Goal: Transaction & Acquisition: Purchase product/service

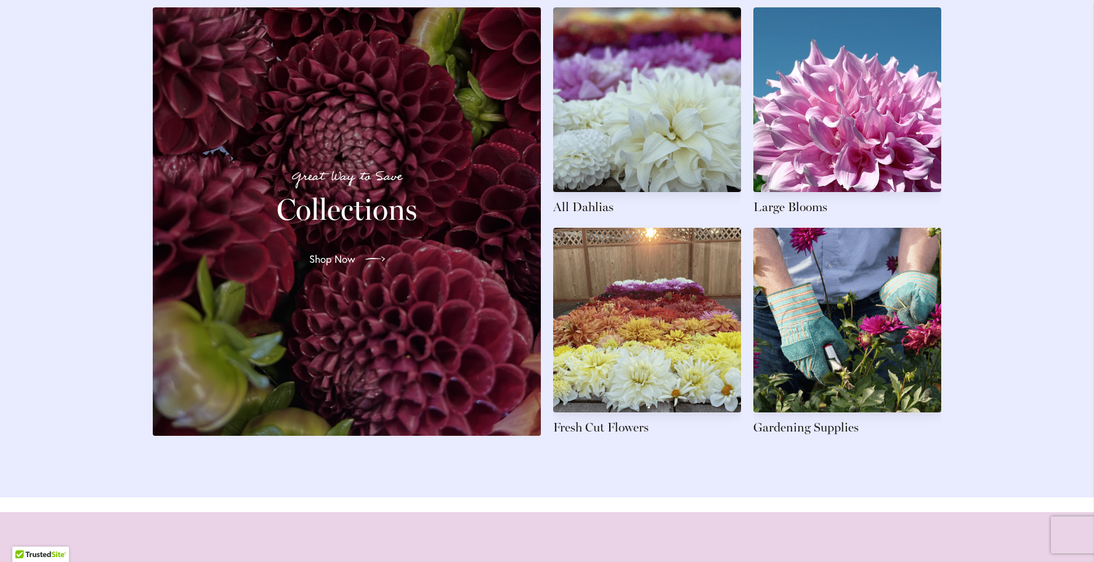
scroll to position [1889, 0]
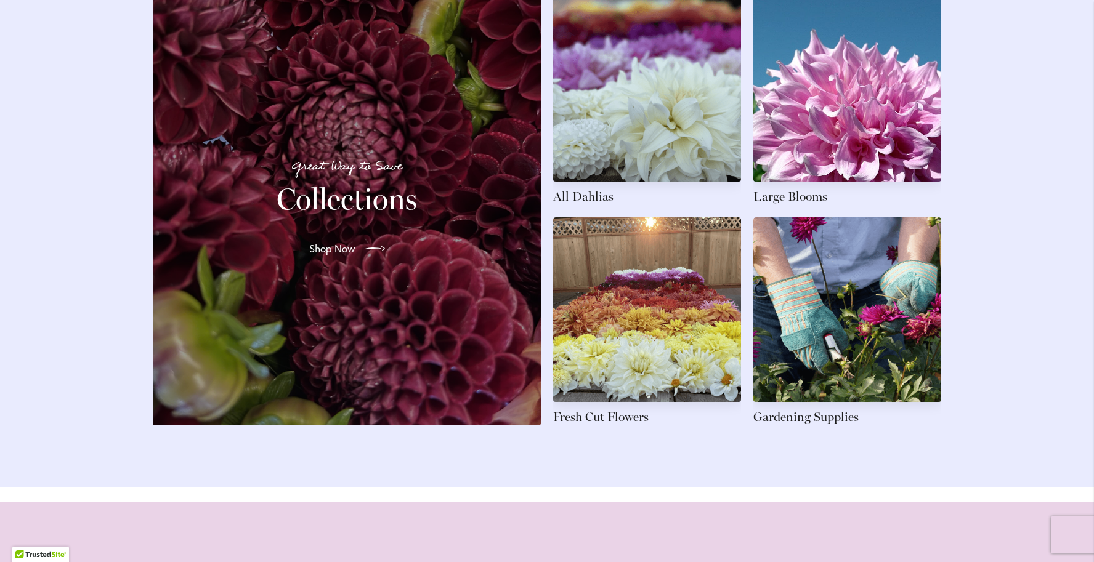
click at [330, 332] on div "Great Way to Save Collections Shop Now" at bounding box center [347, 211] width 358 height 399
click at [373, 198] on h2 "Collections" at bounding box center [347, 199] width 358 height 34
click at [342, 256] on span "Shop Now" at bounding box center [331, 248] width 46 height 15
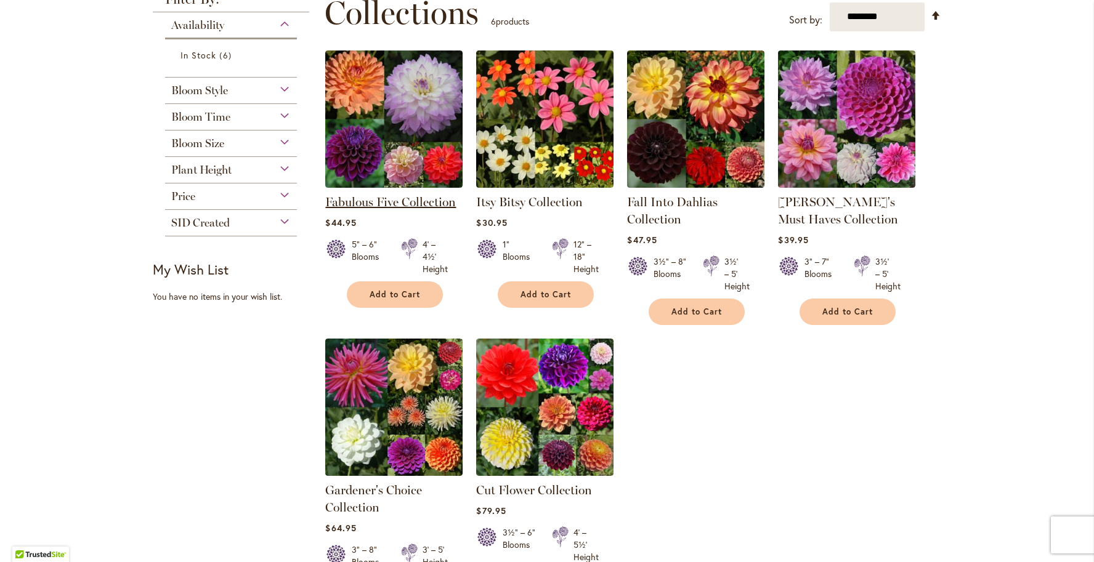
scroll to position [198, 0]
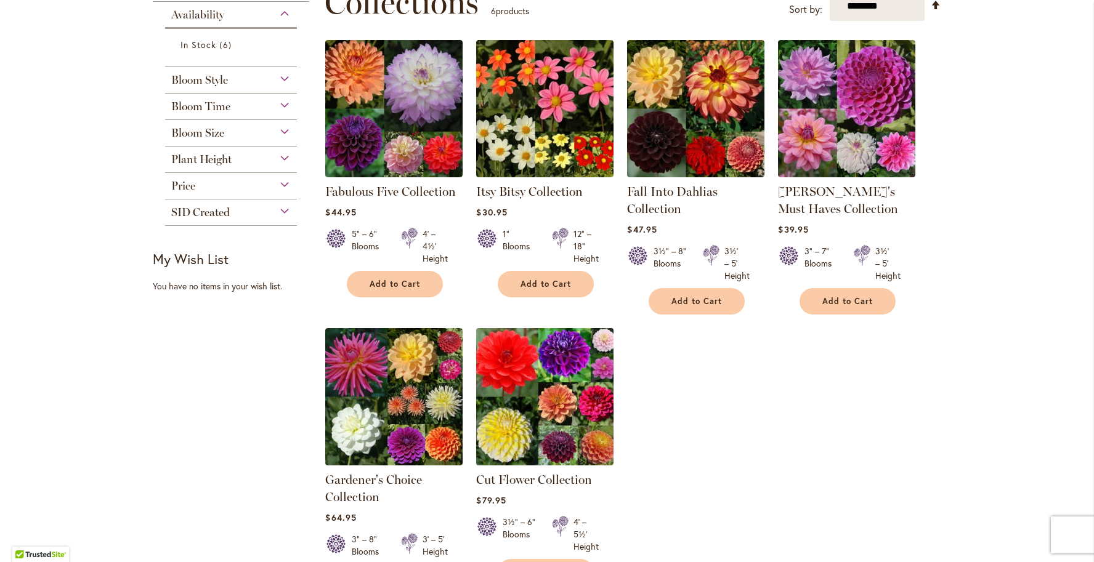
click at [535, 434] on img at bounding box center [545, 397] width 144 height 144
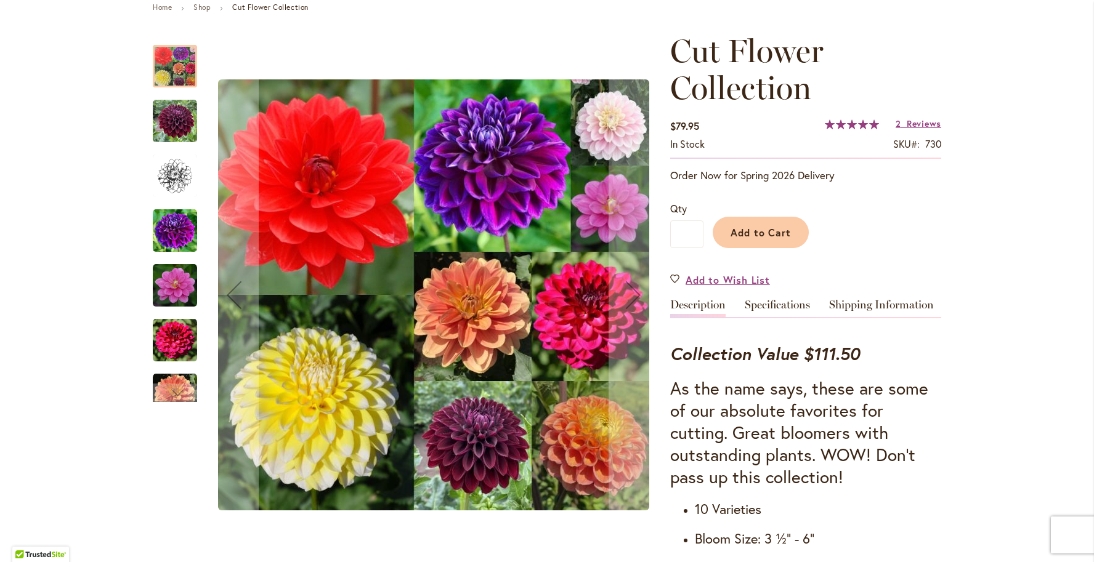
scroll to position [126, 0]
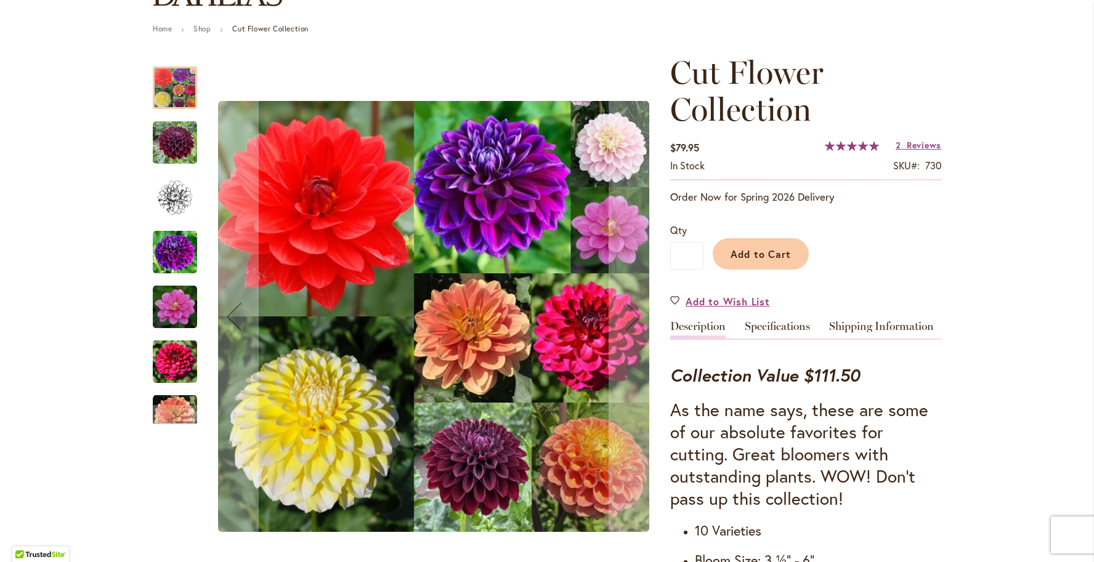
click at [171, 259] on img "Cut Flower Collection" at bounding box center [175, 252] width 44 height 44
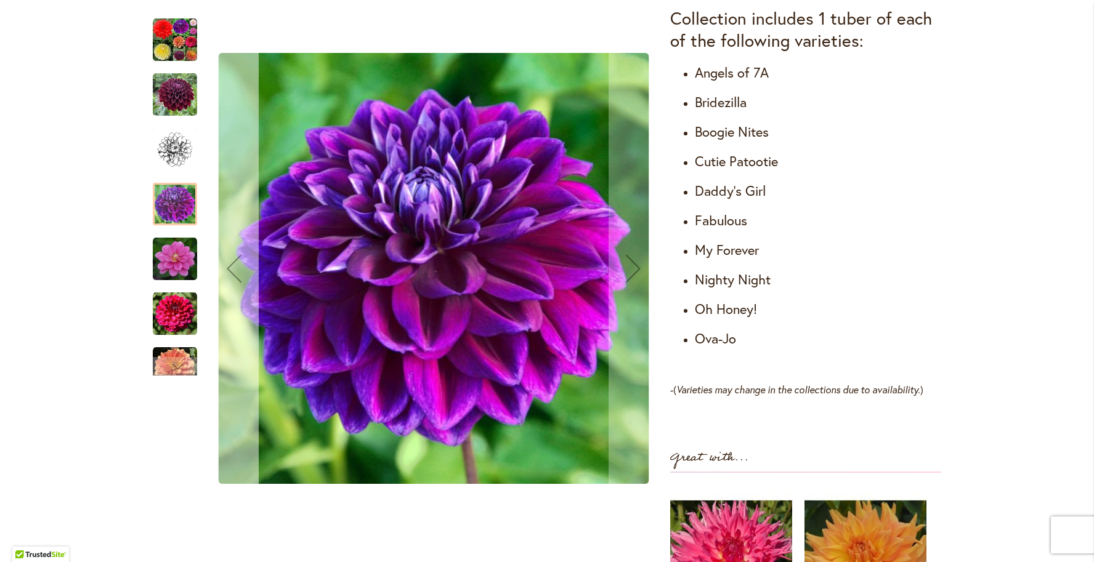
scroll to position [754, 0]
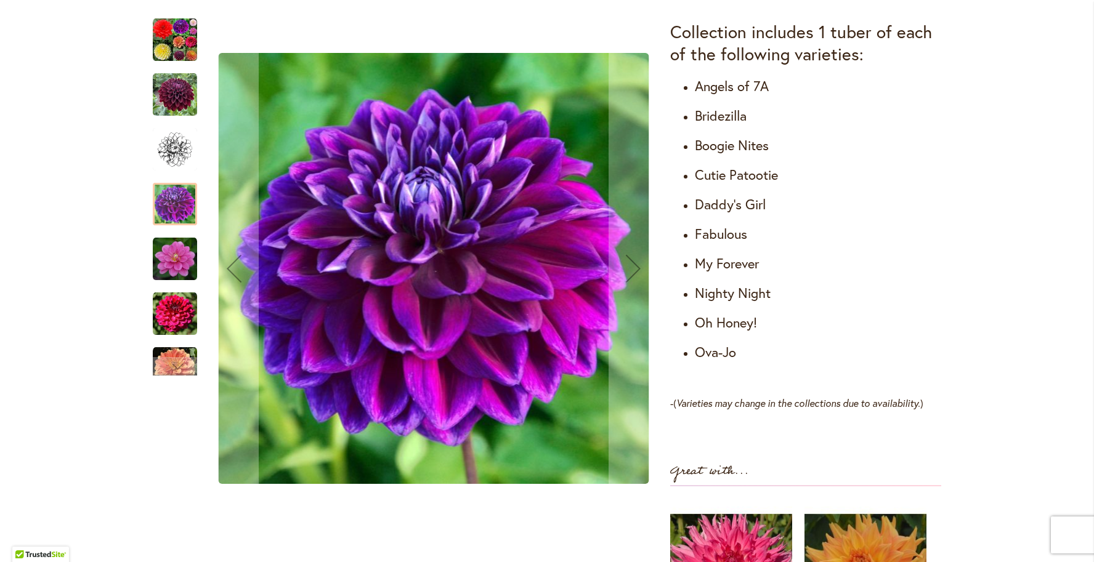
click at [172, 239] on img "Cut Flower Collection" at bounding box center [175, 259] width 44 height 44
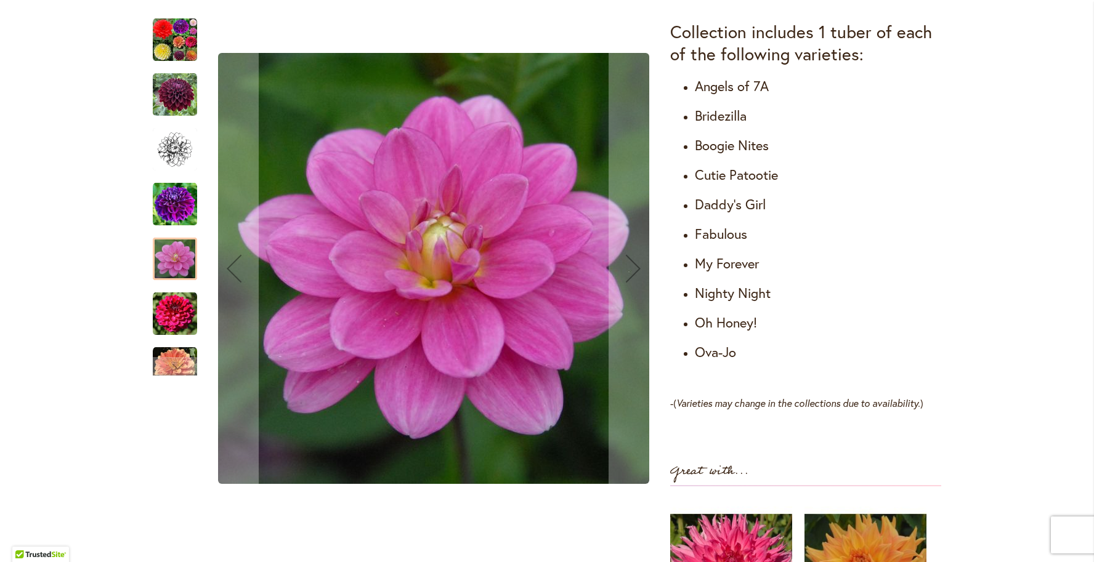
click at [170, 168] on img "Cut Flower Collection" at bounding box center [175, 150] width 44 height 44
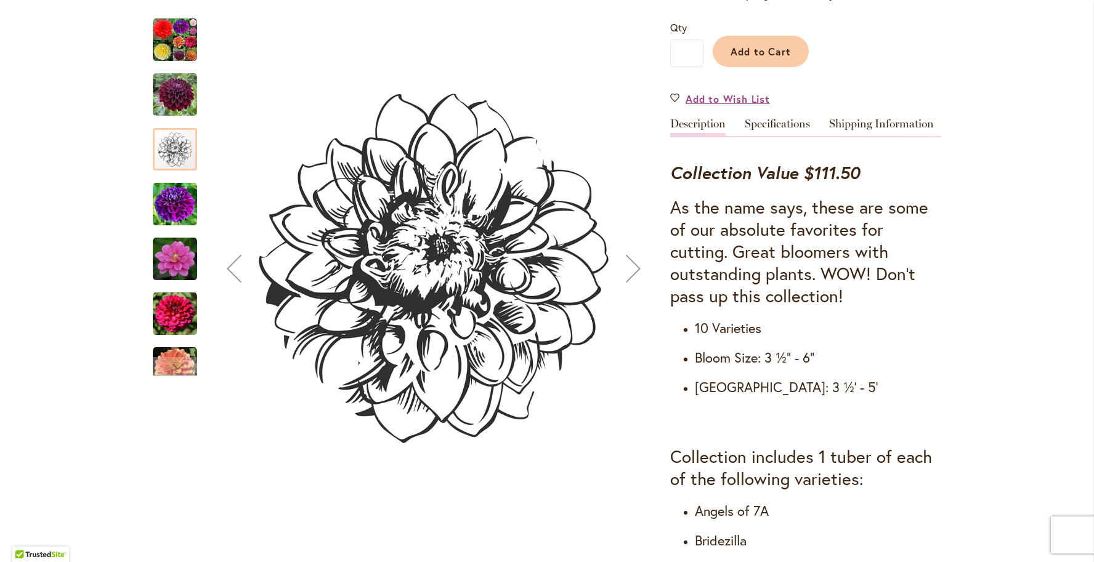
scroll to position [0, 0]
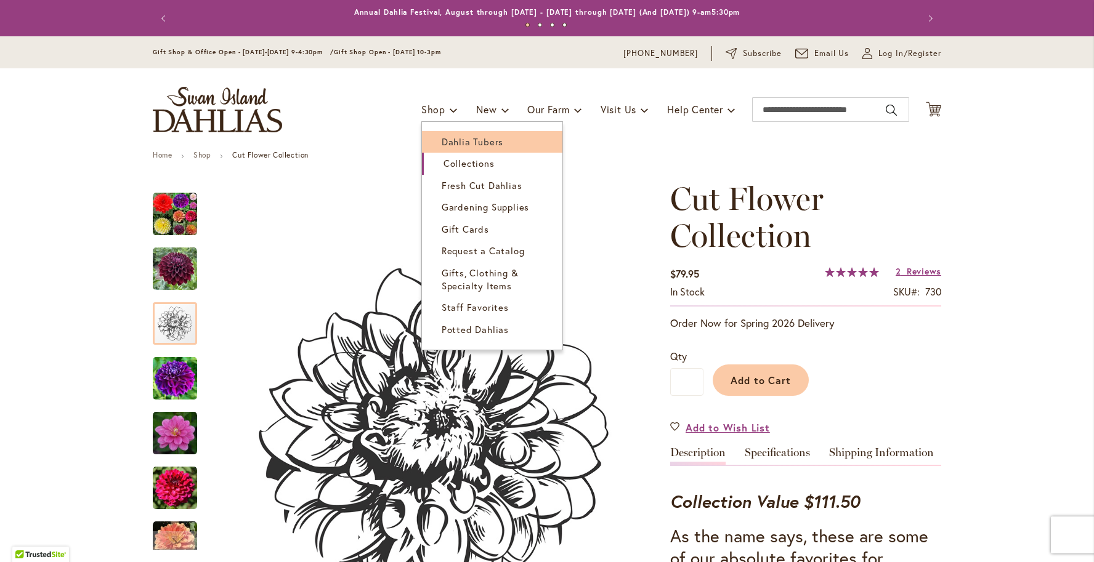
click at [463, 137] on span "Dahlia Tubers" at bounding box center [473, 142] width 62 height 12
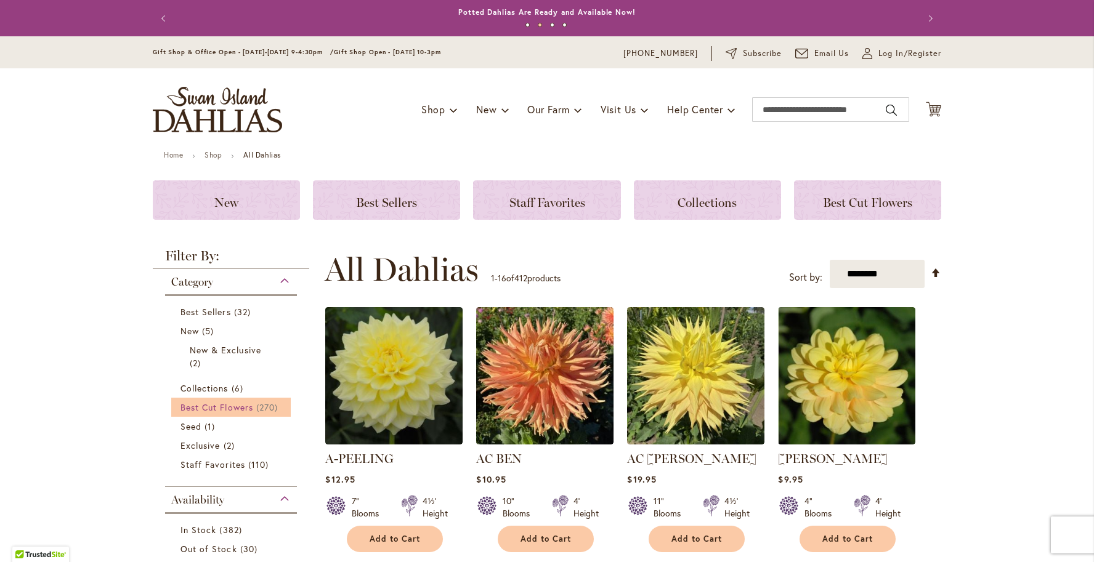
click at [237, 407] on span "Best Cut Flowers" at bounding box center [216, 408] width 73 height 12
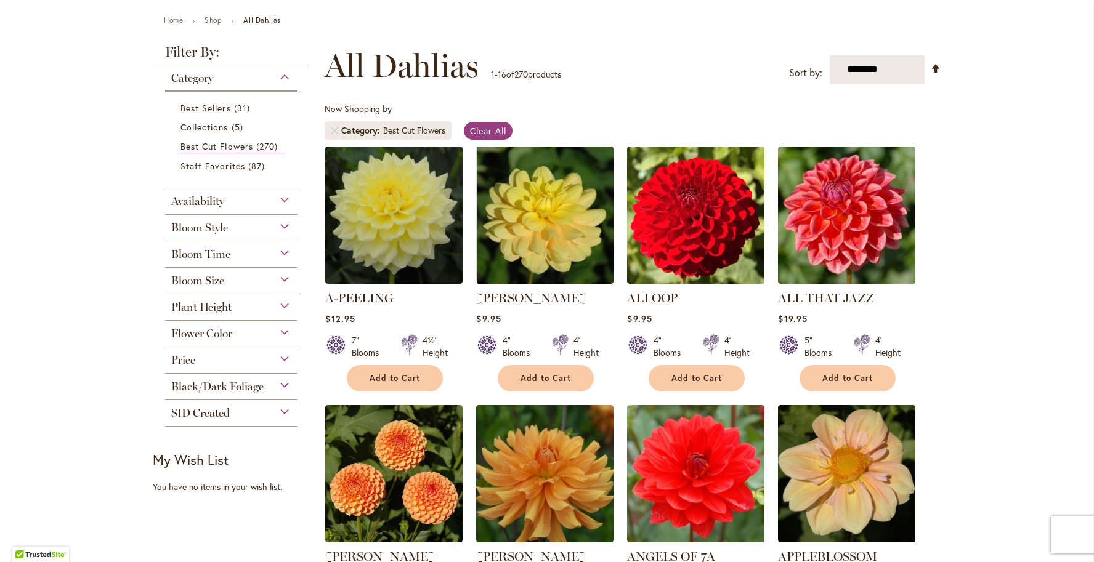
scroll to position [164, 0]
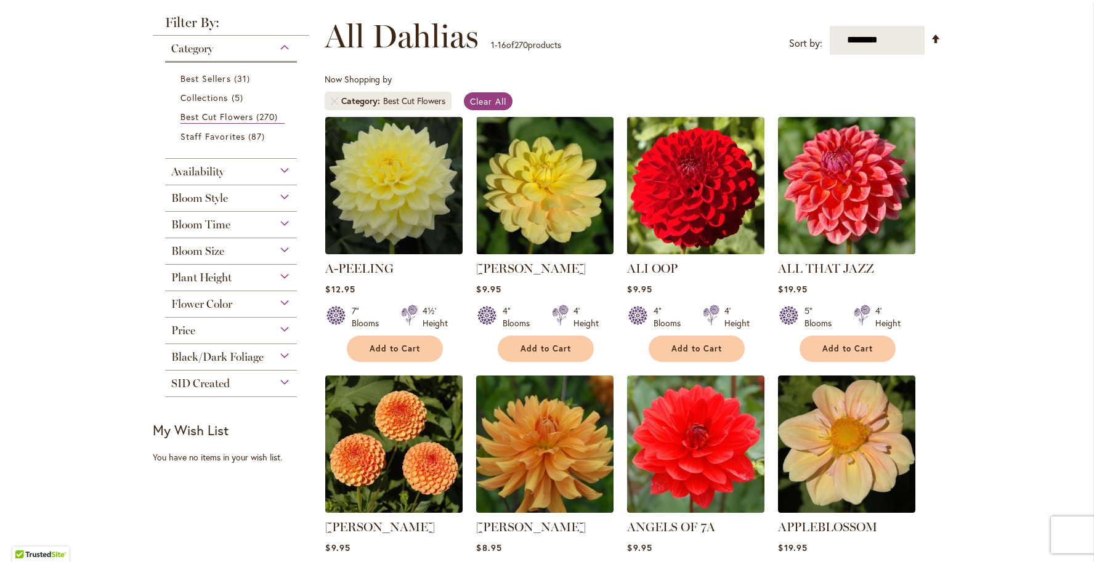
click at [248, 246] on div "Bloom Size" at bounding box center [231, 248] width 132 height 20
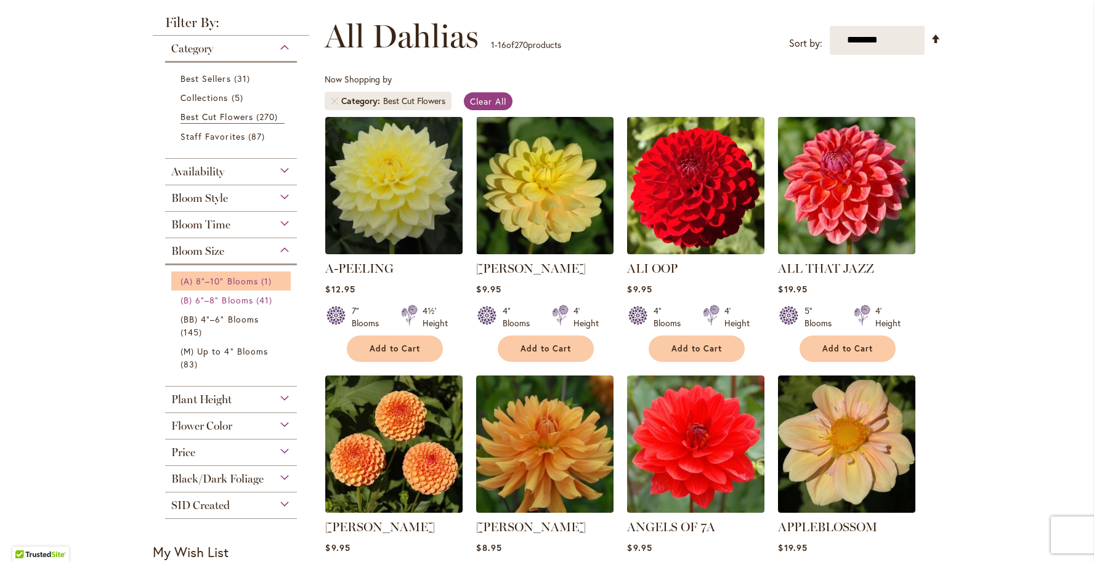
drag, startPoint x: 236, startPoint y: 298, endPoint x: 232, endPoint y: 276, distance: 21.9
click at [232, 276] on span "(A) 8"–10" Blooms" at bounding box center [219, 281] width 78 height 12
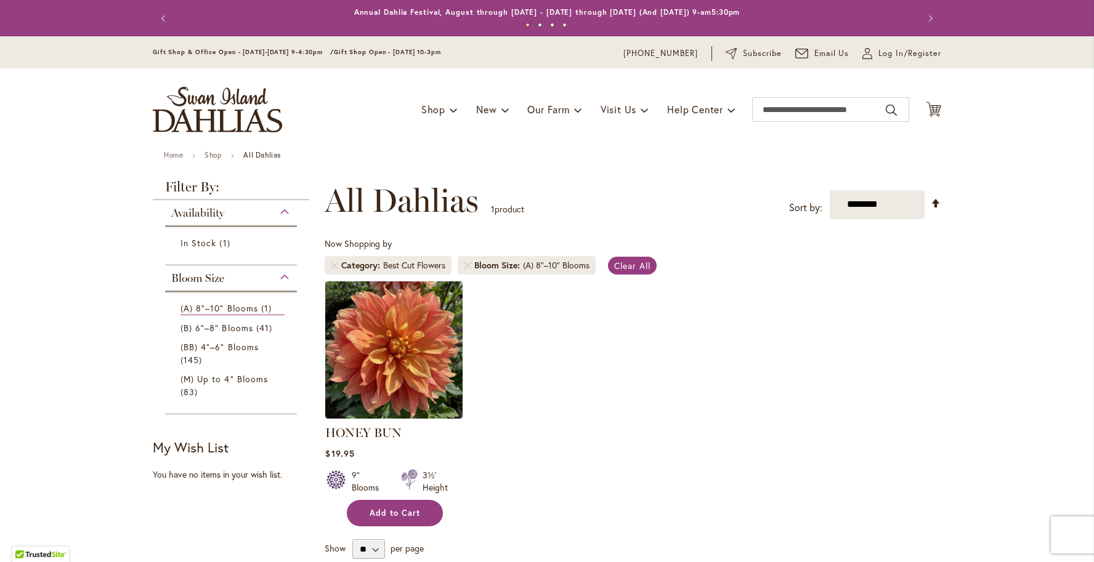
click at [409, 513] on span "Add to Cart" at bounding box center [395, 513] width 51 height 10
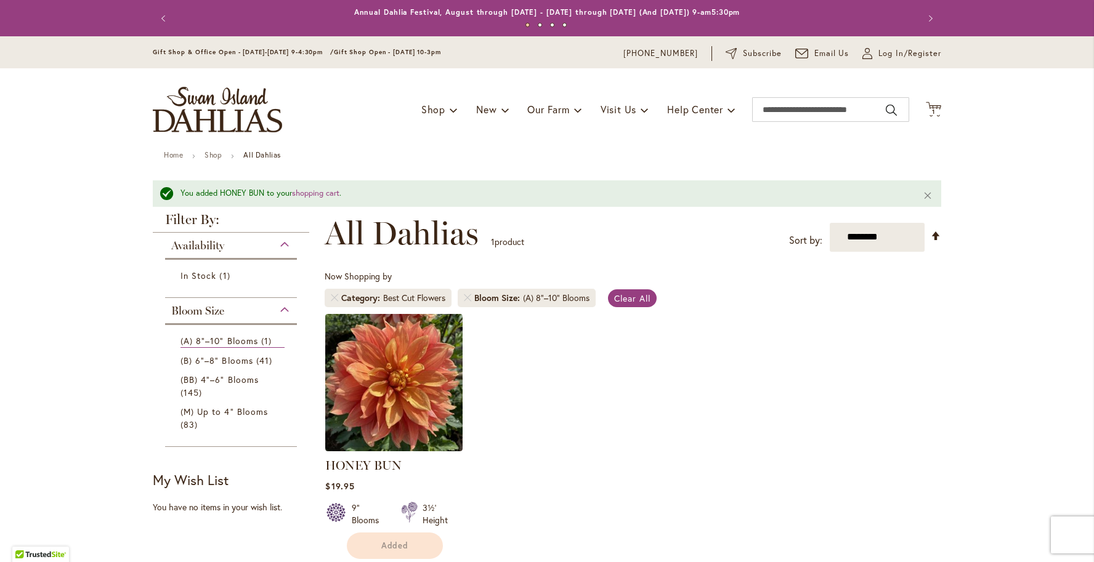
click at [258, 323] on div "(A) 8"–10" Blooms 1 item (B) 6"–8" Blooms 41 items (BB) 4"–6" Blooms 145 items …" at bounding box center [231, 381] width 132 height 117
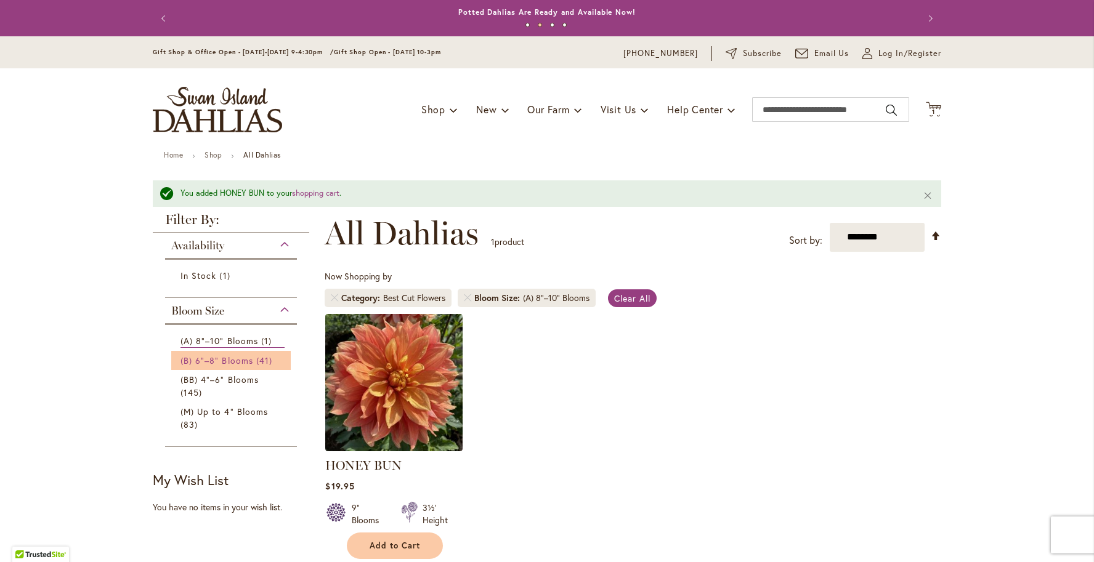
click at [256, 357] on span "41 items" at bounding box center [265, 360] width 19 height 13
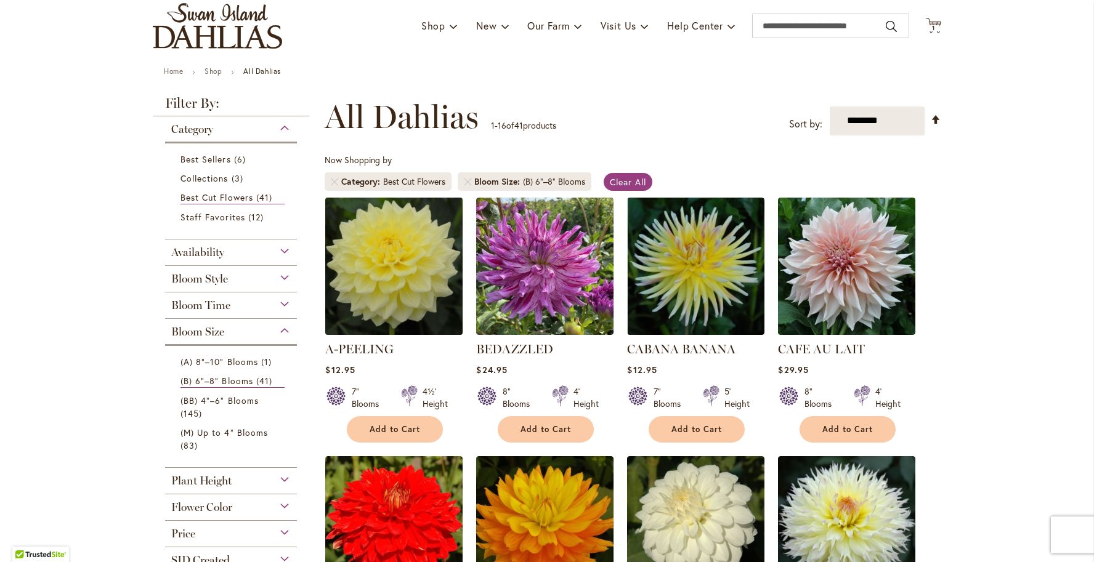
scroll to position [151, 0]
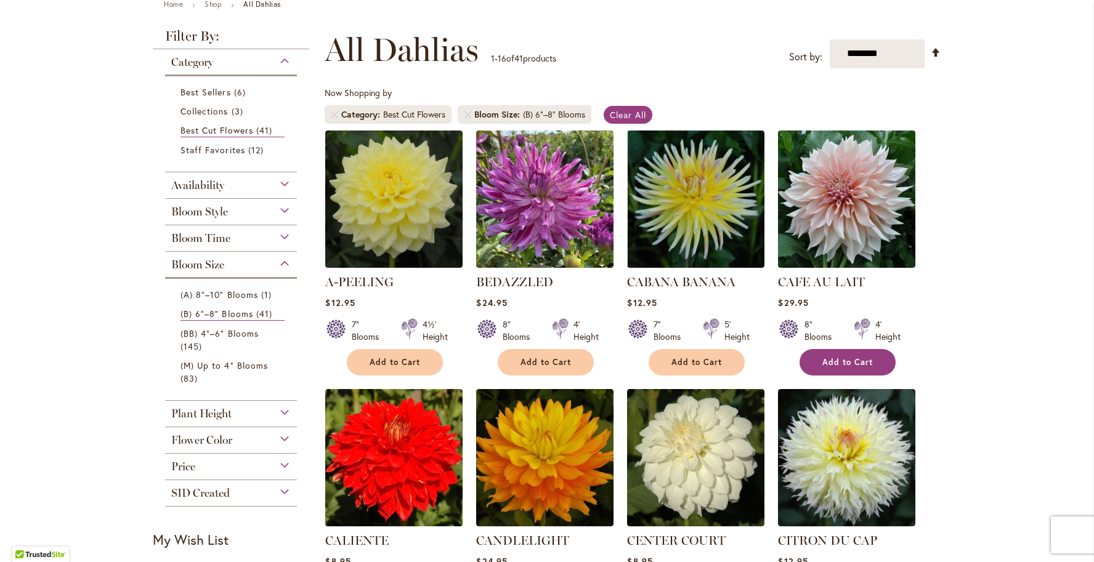
click at [876, 360] on button "Add to Cart" at bounding box center [848, 362] width 96 height 26
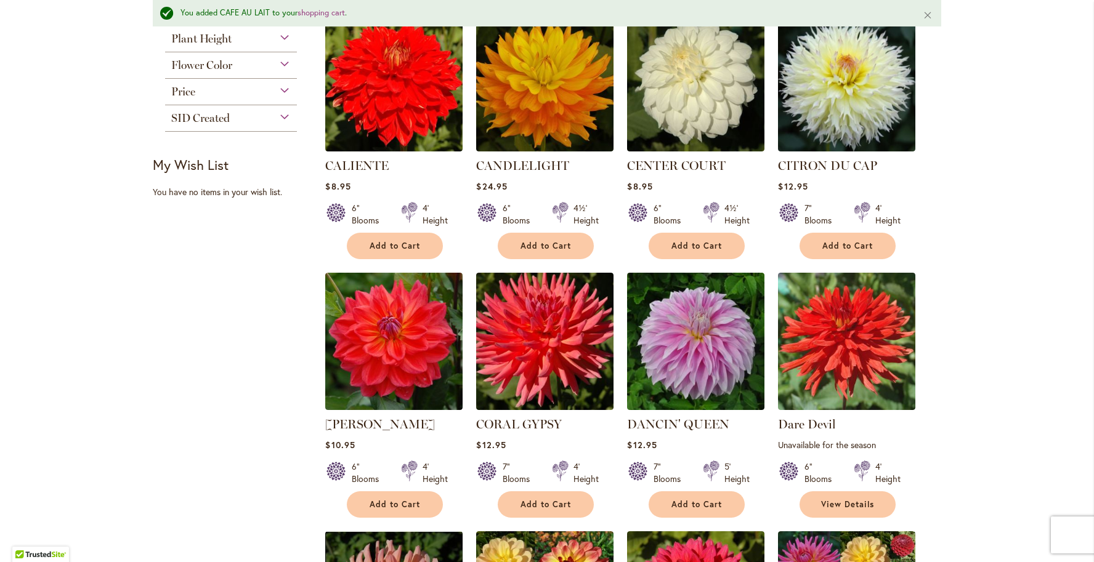
scroll to position [640, 0]
